Goal: Communication & Community: Share content

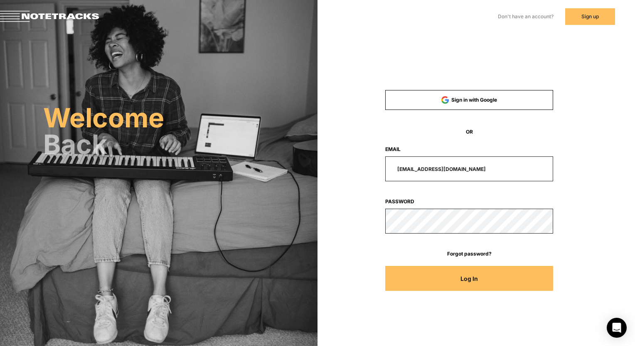
click at [444, 176] on input "[EMAIL_ADDRESS][DOMAIN_NAME]" at bounding box center [469, 169] width 168 height 25
click at [488, 172] on input "[EMAIL_ADDRESS][DOMAIN_NAME]" at bounding box center [469, 169] width 168 height 25
type input "[PERSON_NAME][EMAIL_ADDRESS][DOMAIN_NAME]"
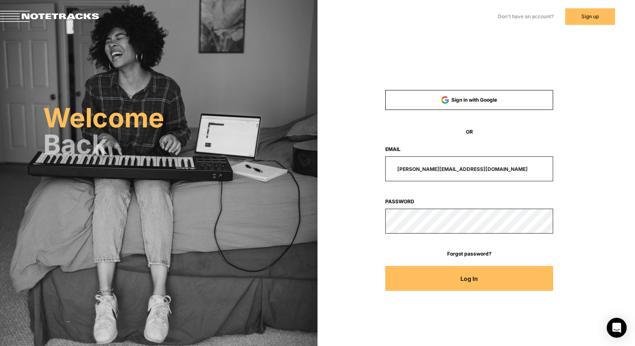
click at [449, 291] on form "Sign in with Google OR Email [PERSON_NAME][EMAIL_ADDRESS][DOMAIN_NAME] Password…" at bounding box center [468, 194] width 223 height 209
click at [447, 278] on button "Log In" at bounding box center [469, 278] width 168 height 25
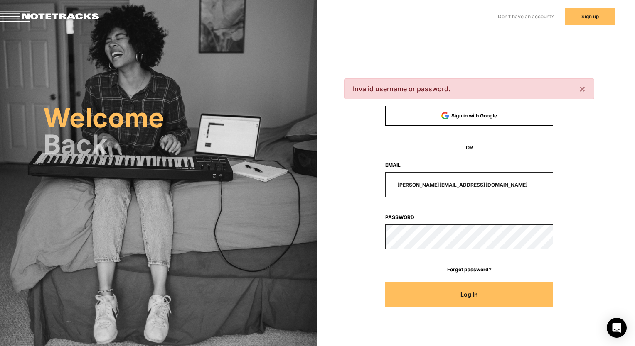
click at [546, 295] on button "Log In" at bounding box center [469, 294] width 168 height 25
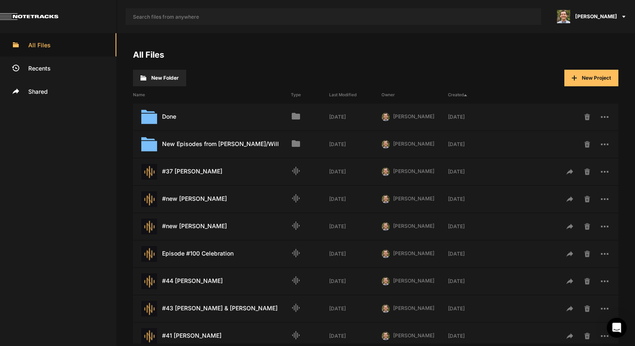
click at [600, 71] on button "New Project" at bounding box center [591, 78] width 54 height 17
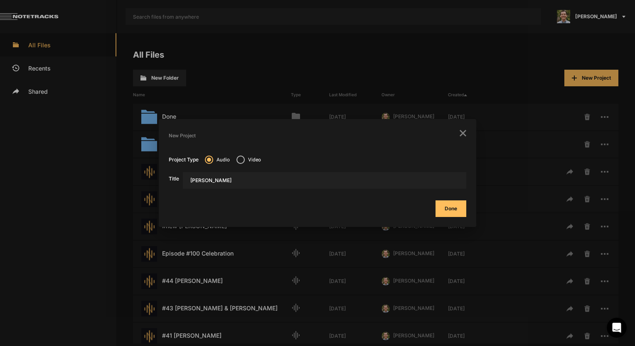
click at [188, 177] on input "[PERSON_NAME]" at bounding box center [324, 180] width 283 height 17
click at [256, 178] on input "#45 [PERSON_NAME]" at bounding box center [324, 180] width 283 height 17
type input "#45 [PERSON_NAME]"
click at [455, 209] on button "Done" at bounding box center [450, 209] width 31 height 17
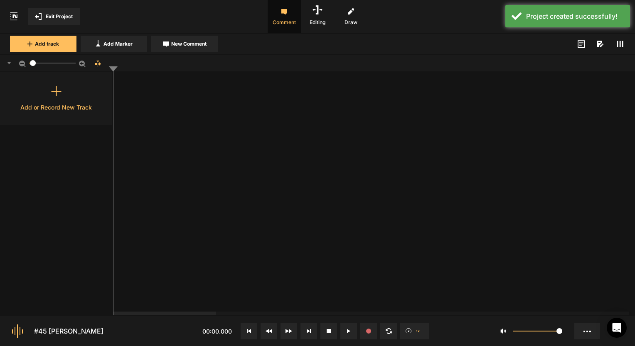
click at [81, 99] on div "Add or Record New Track" at bounding box center [56, 98] width 113 height 53
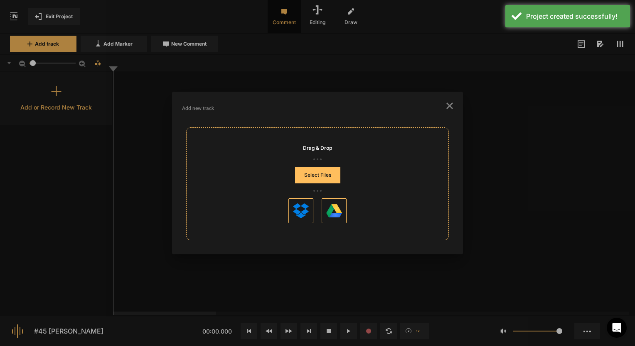
click at [328, 176] on button "Select Files" at bounding box center [317, 175] width 45 height 17
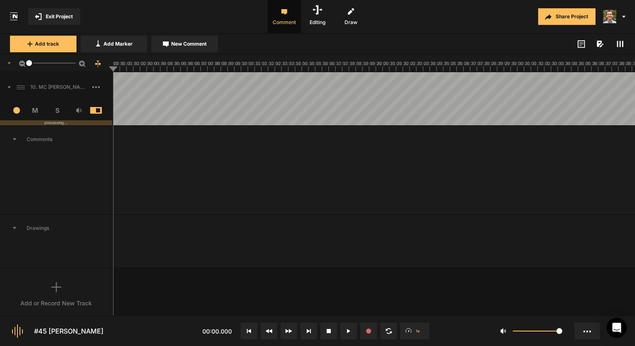
click at [25, 64] on div "1" at bounding box center [56, 63] width 113 height 17
click at [316, 70] on line at bounding box center [316, 69] width 0 height 3
click at [318, 70] on line at bounding box center [318, 69] width 0 height 3
click at [184, 48] on button "New Comment" at bounding box center [184, 44] width 66 height 17
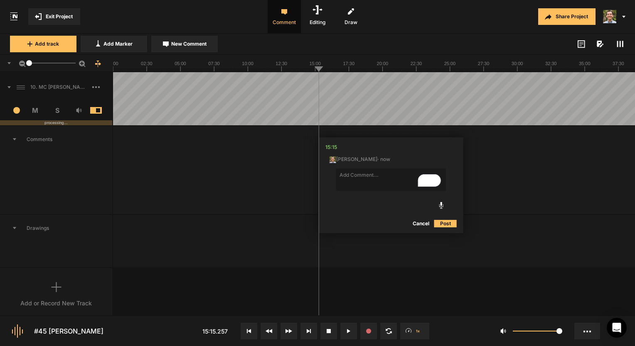
click at [419, 225] on button "Cancel" at bounding box center [420, 224] width 27 height 10
click at [622, 17] on div at bounding box center [614, 16] width 39 height 33
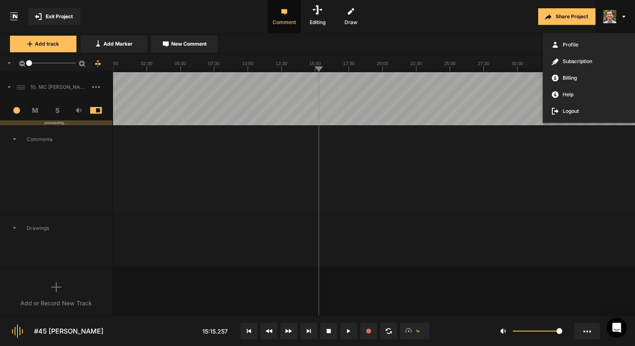
click at [571, 14] on div at bounding box center [317, 173] width 635 height 346
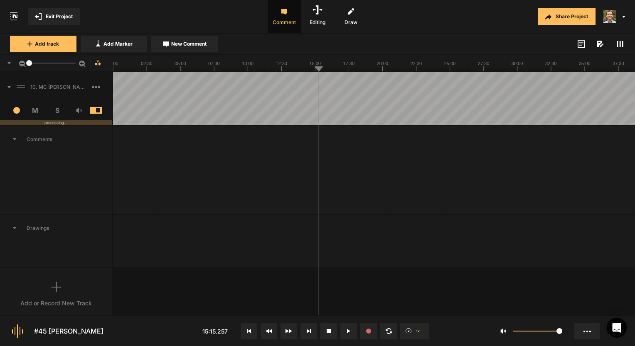
click at [568, 14] on button "Share Project" at bounding box center [566, 16] width 57 height 17
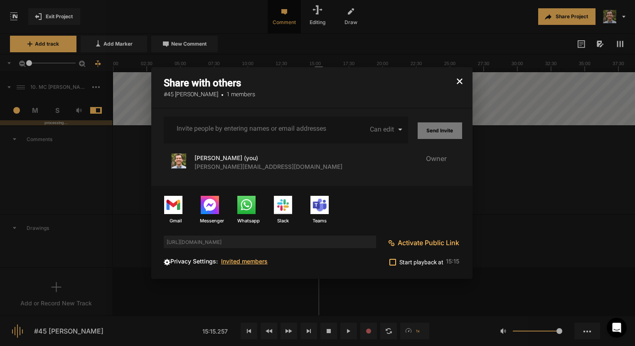
click at [257, 134] on div "collaborators emails" at bounding box center [252, 128] width 154 height 11
type input "[EMAIL_ADDRESS][DOMAIN_NAME]"
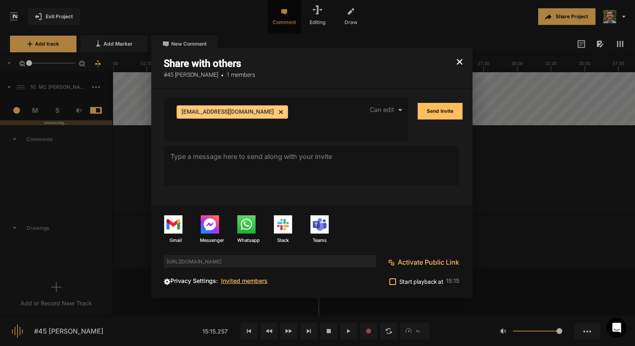
click at [326, 111] on div "[EMAIL_ADDRESS][DOMAIN_NAME] cancel" at bounding box center [252, 117] width 154 height 27
click at [299, 117] on div "[EMAIL_ADDRESS][DOMAIN_NAME] cancel" at bounding box center [252, 117] width 154 height 27
click at [289, 110] on div "[EMAIL_ADDRESS][DOMAIN_NAME] cancel" at bounding box center [252, 117] width 154 height 27
click at [260, 130] on div "[EMAIL_ADDRESS][DOMAIN_NAME] cancel" at bounding box center [252, 117] width 154 height 27
click at [274, 117] on div "[EMAIL_ADDRESS][DOMAIN_NAME] cancel" at bounding box center [252, 117] width 154 height 27
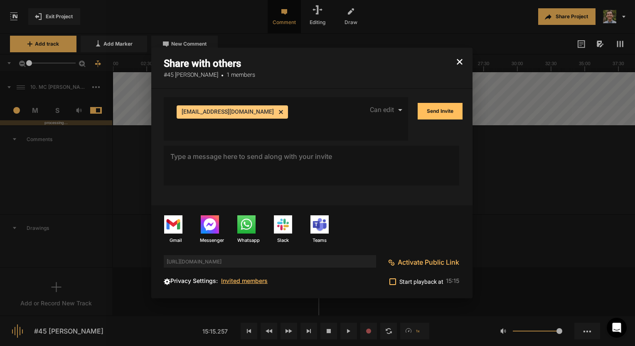
click at [269, 112] on div "[EMAIL_ADDRESS][DOMAIN_NAME] cancel" at bounding box center [252, 117] width 154 height 27
click at [267, 107] on div "[EMAIL_ADDRESS][DOMAIN_NAME] cancel" at bounding box center [252, 117] width 154 height 27
click at [277, 112] on div "[EMAIL_ADDRESS][DOMAIN_NAME] cancel" at bounding box center [252, 117] width 154 height 27
click at [227, 136] on div "[EMAIL_ADDRESS][DOMAIN_NAME] cancel Invite people by entering names or email ad…" at bounding box center [251, 119] width 150 height 44
click at [185, 127] on input "Invite people by entering names or email addresses" at bounding box center [251, 125] width 150 height 7
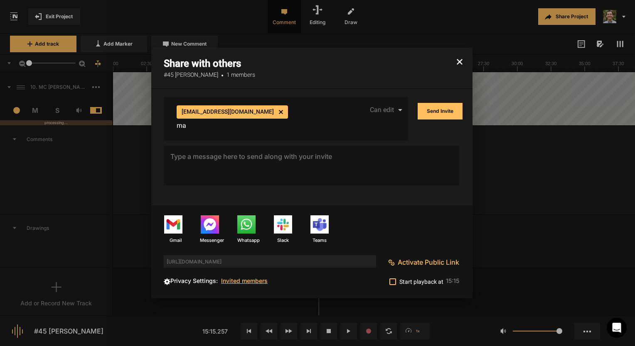
type input "m"
click at [272, 132] on div "[EMAIL_ADDRESS][DOMAIN_NAME] cancel Invite people by entering names or email ad…" at bounding box center [251, 114] width 150 height 35
click at [248, 132] on div "[EMAIL_ADDRESS][DOMAIN_NAME] cancel Invite people by entering names or email ad…" at bounding box center [251, 114] width 150 height 35
click at [300, 118] on div "[EMAIL_ADDRESS][DOMAIN_NAME] cancel" at bounding box center [252, 117] width 154 height 27
click at [287, 114] on div "[EMAIL_ADDRESS][DOMAIN_NAME] cancel" at bounding box center [252, 117] width 154 height 27
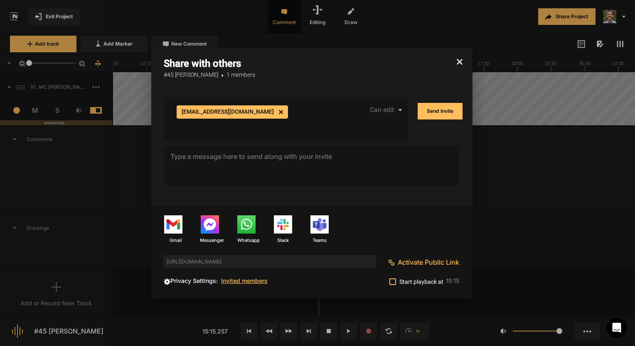
click at [167, 127] on div "[EMAIL_ADDRESS][DOMAIN_NAME] cancel Invite people by entering names or email ad…" at bounding box center [286, 119] width 244 height 44
click at [179, 127] on input "Invite people by entering names or email addresses" at bounding box center [251, 125] width 150 height 7
paste input "[EMAIL_ADDRESS][DOMAIN_NAME]"
type input "[EMAIL_ADDRESS][DOMAIN_NAME]"
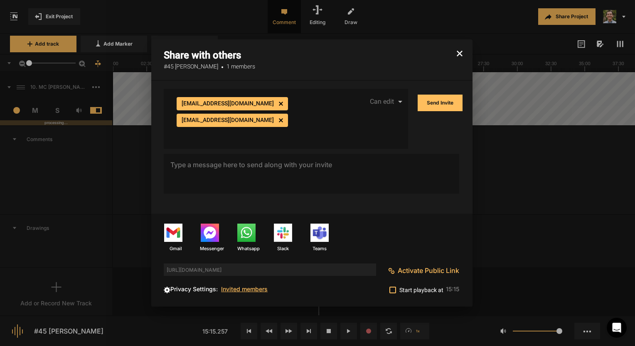
click at [440, 107] on button "Send Invite" at bounding box center [439, 103] width 45 height 17
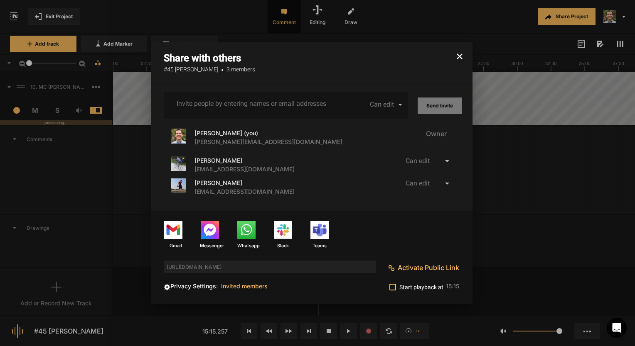
click at [274, 100] on input "Invite people by entering names or email addresses" at bounding box center [251, 103] width 150 height 7
type input "[EMAIL_ADDRESS][DOMAIN_NAME]"
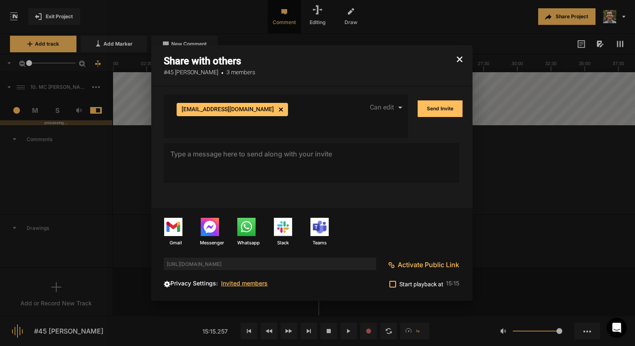
click at [431, 115] on button "Send Invite" at bounding box center [439, 108] width 45 height 17
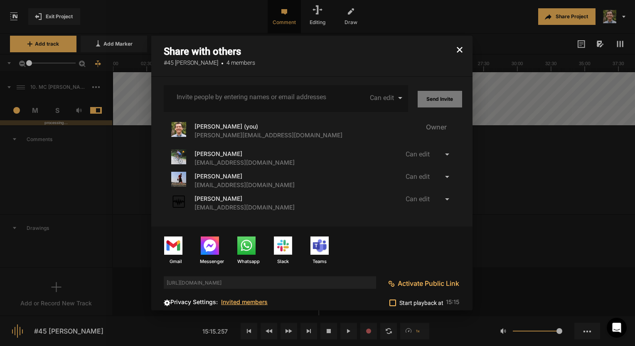
click at [460, 57] on h3 "Share with others #45 [PERSON_NAME] 4 members" at bounding box center [311, 56] width 321 height 41
click at [460, 51] on icon "button" at bounding box center [459, 50] width 6 height 6
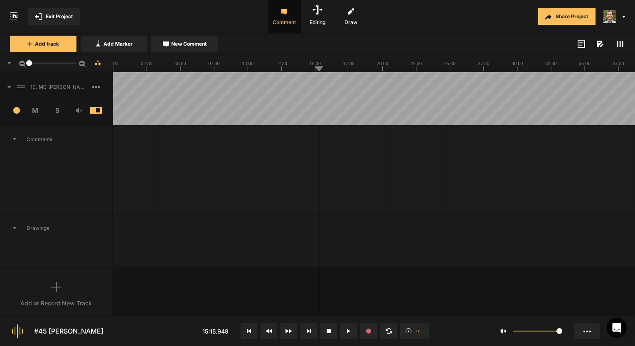
click at [314, 164] on div at bounding box center [374, 170] width 522 height 90
click at [56, 24] on button "Exit Project" at bounding box center [54, 16] width 52 height 17
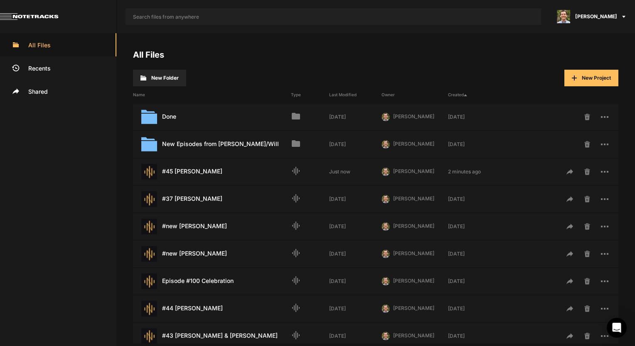
click at [405, 49] on div "All Files New Folder New Project Name Type Last Modified Owner Created Done Las…" at bounding box center [375, 189] width 518 height 313
